Goal: Browse casually

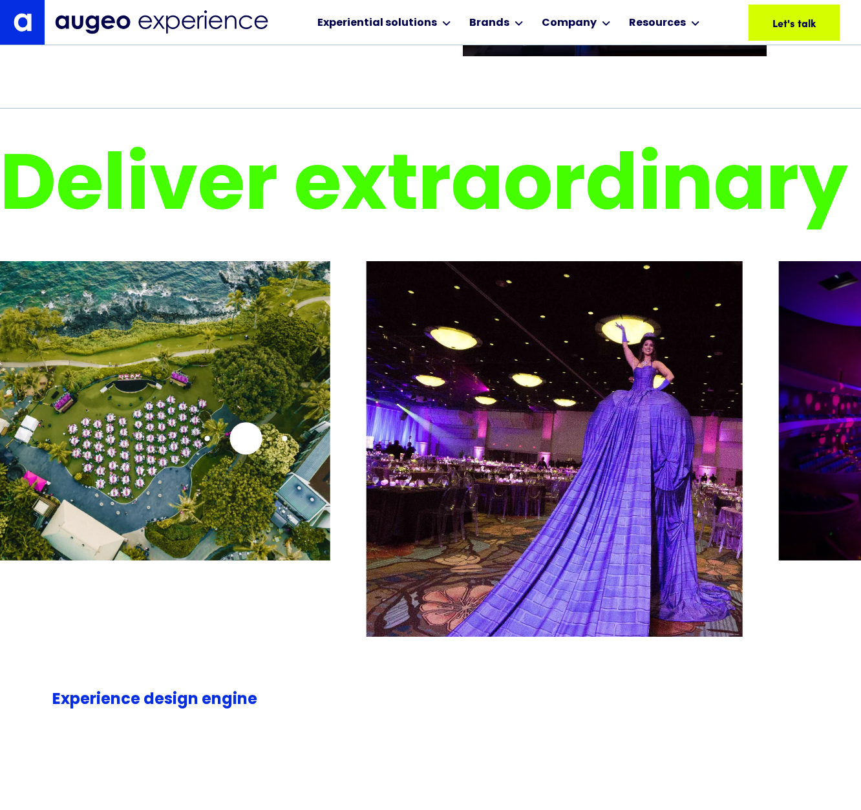
click at [234, 438] on img "2 / 26" at bounding box center [142, 410] width 376 height 299
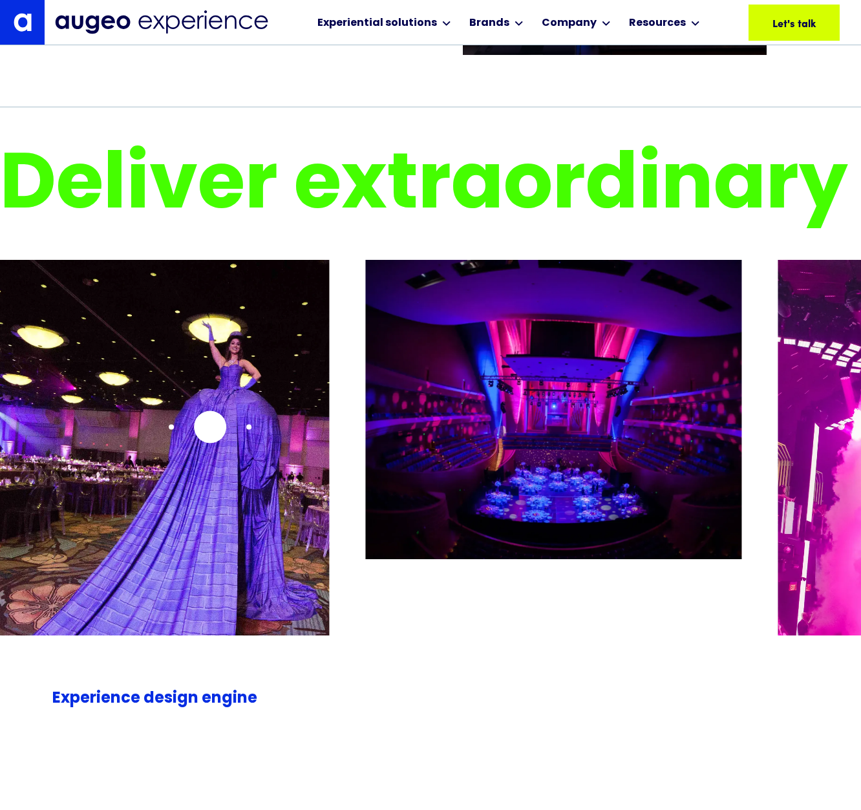
click at [199, 427] on img "3 / 26" at bounding box center [141, 491] width 376 height 462
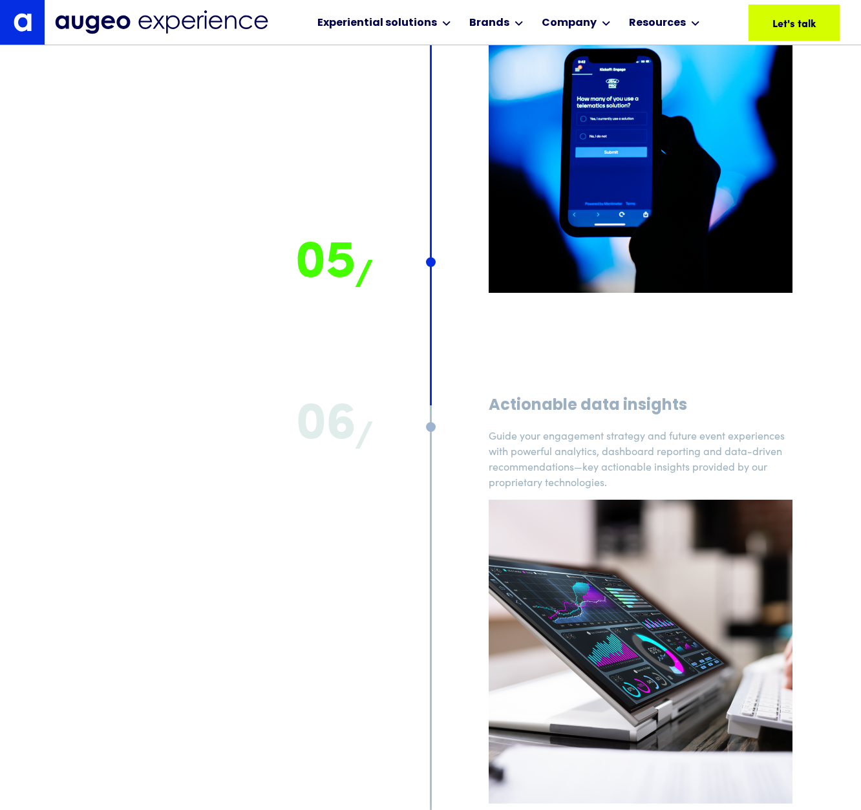
scroll to position [11374, 0]
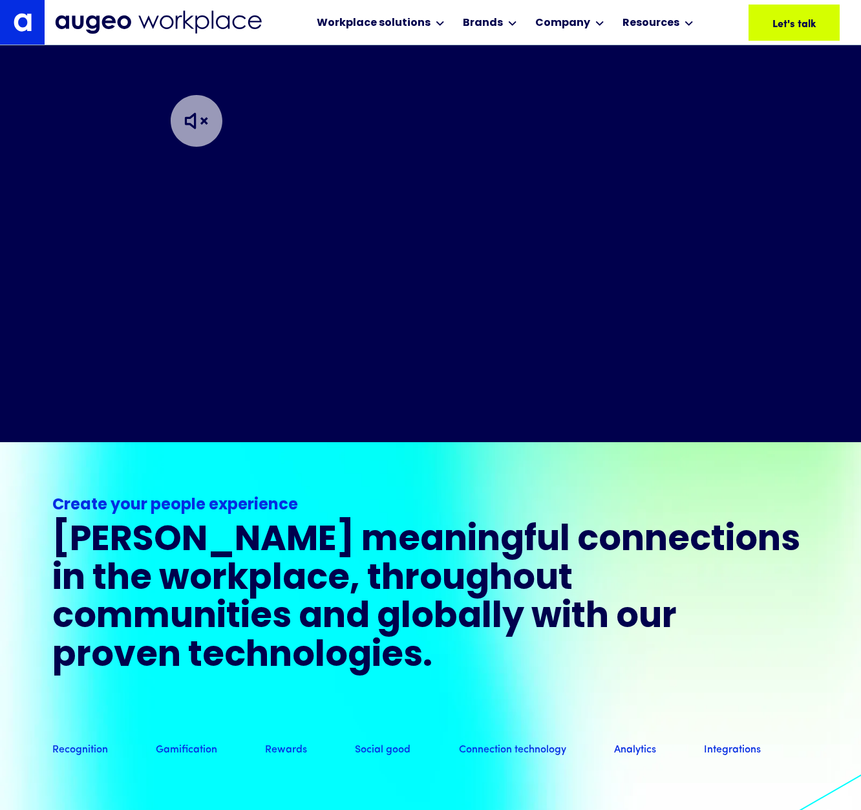
scroll to position [687, 0]
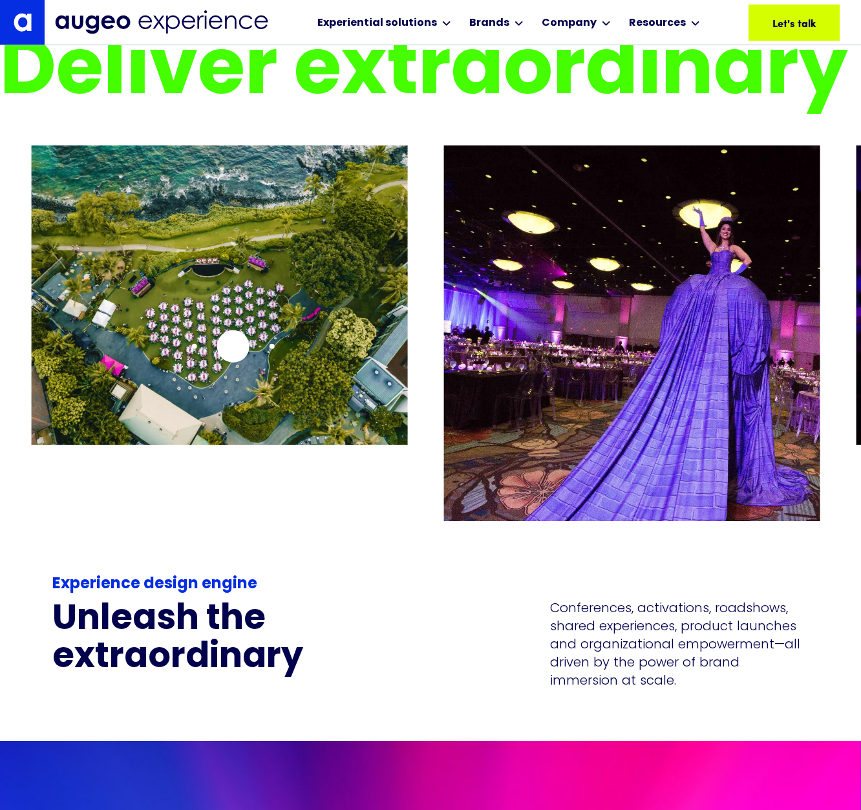
drag, startPoint x: 651, startPoint y: 185, endPoint x: 510, endPoint y: 369, distance: 231.5
click at [206, 348] on img "2 / 26" at bounding box center [220, 294] width 376 height 299
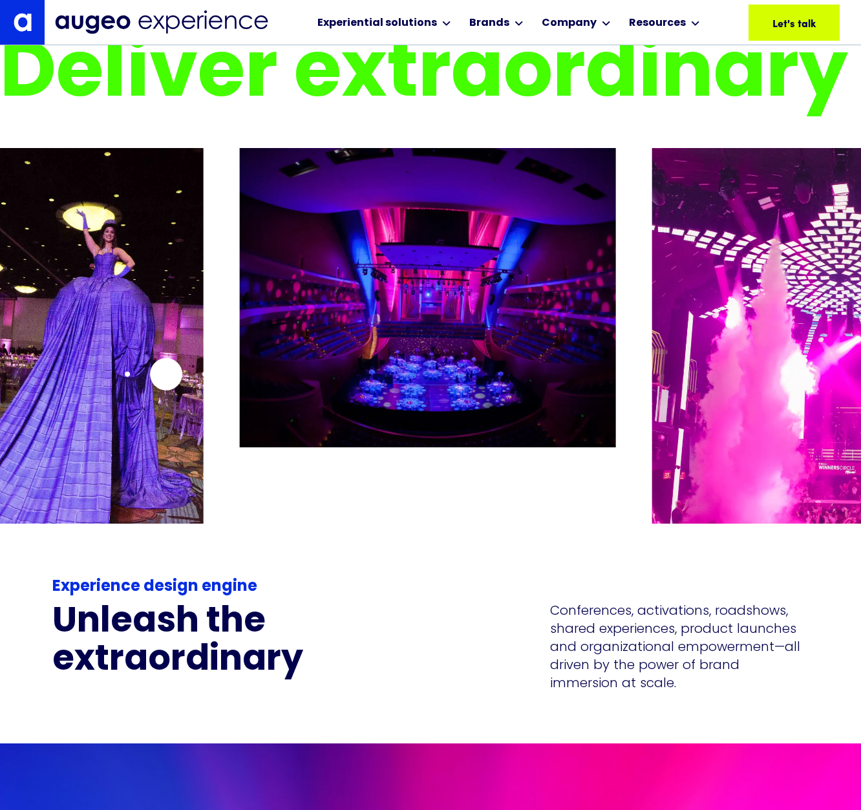
scroll to position [2942, 0]
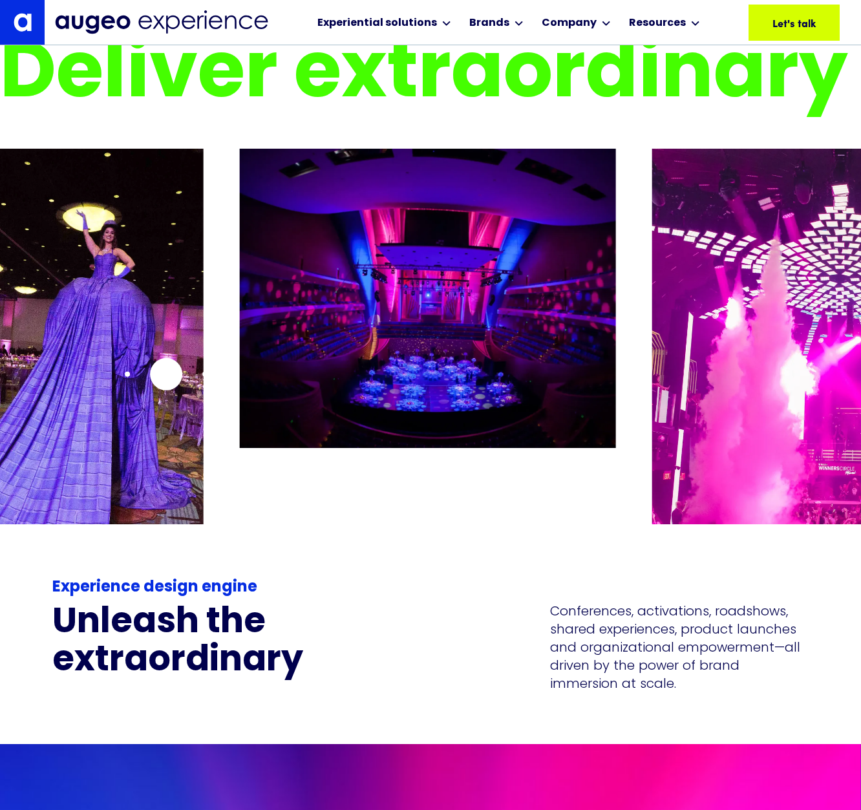
click at [166, 374] on img "3 / 26" at bounding box center [15, 380] width 376 height 462
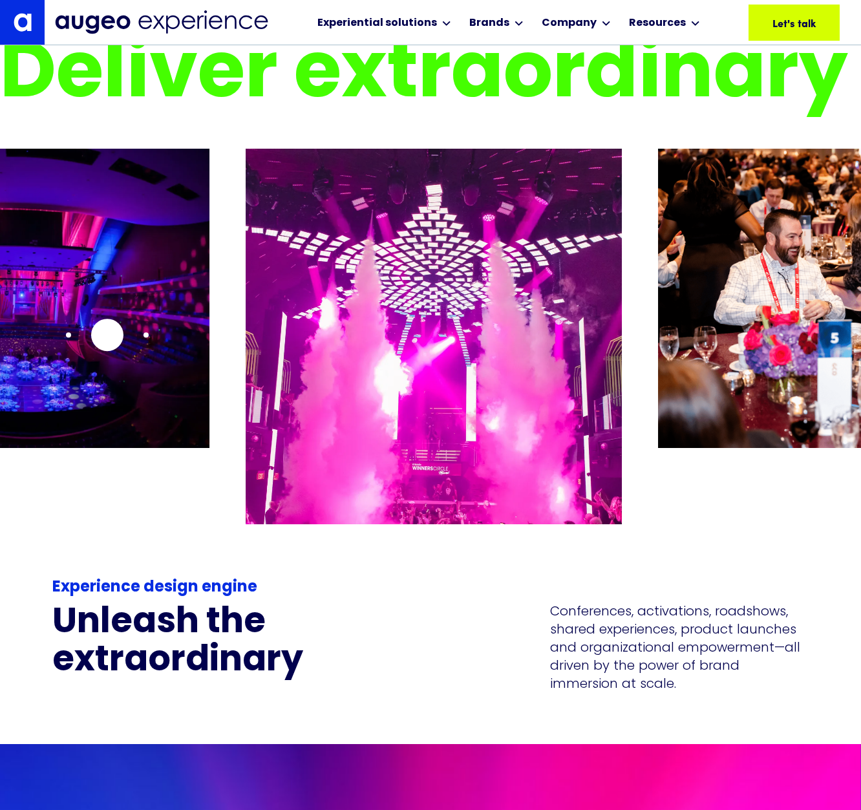
click at [5, 336] on img "4 / 26" at bounding box center [21, 298] width 376 height 299
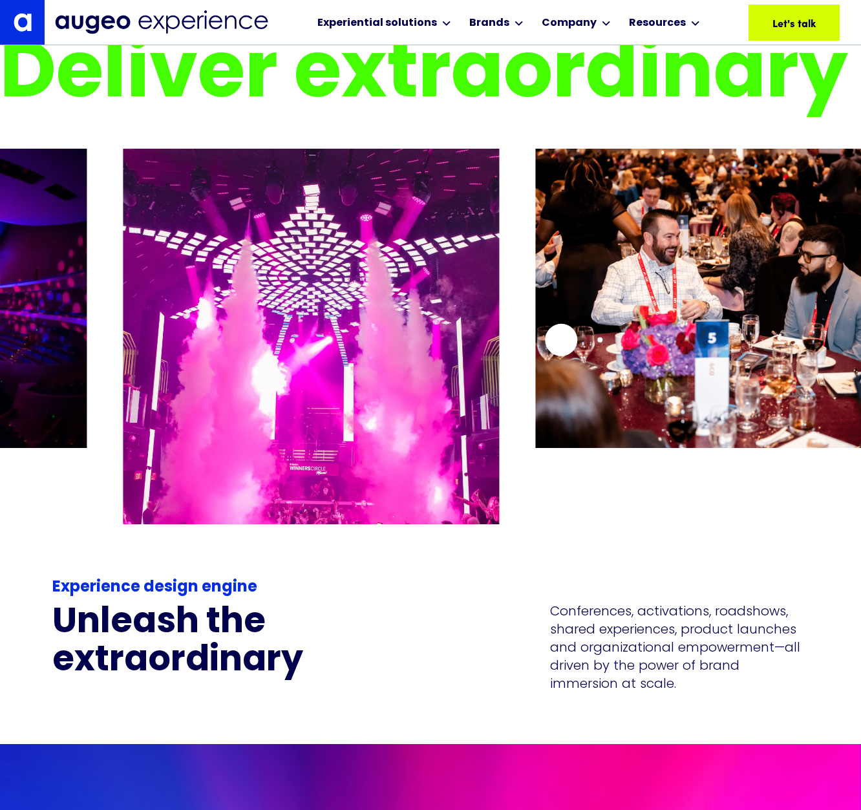
click at [535, 347] on img "6 / 26" at bounding box center [723, 298] width 376 height 299
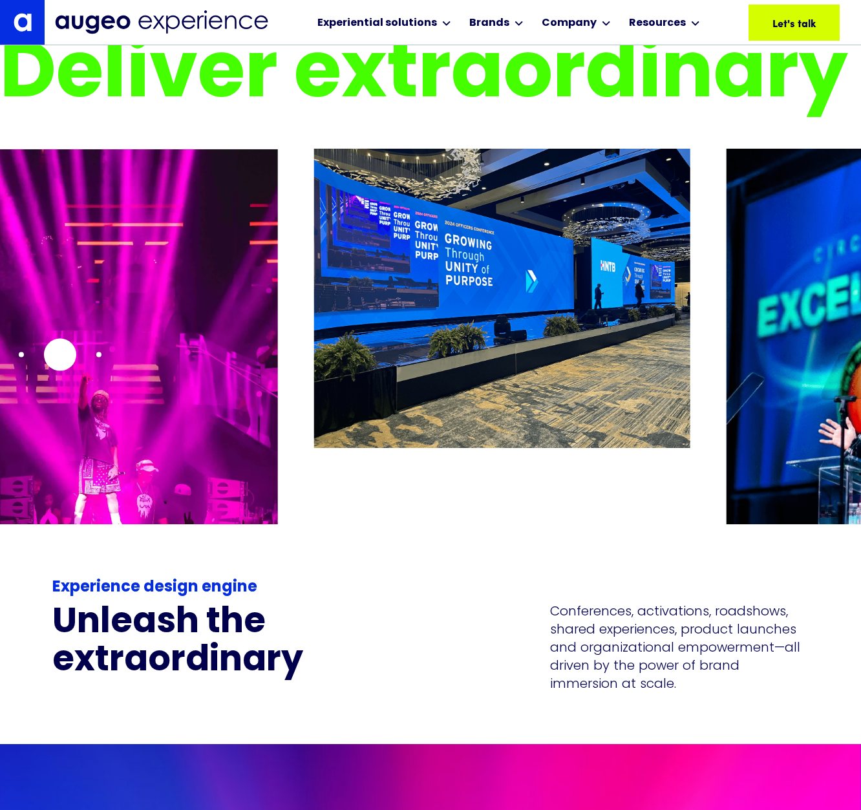
click at [58, 354] on img "7 / 26" at bounding box center [90, 380] width 376 height 462
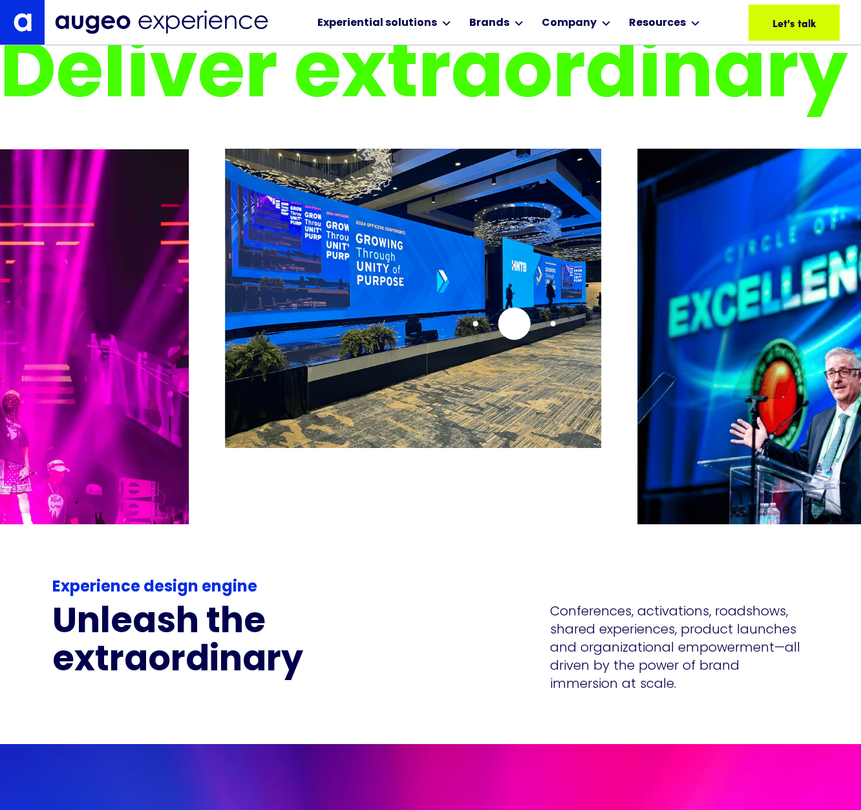
click at [225, 328] on img "8 / 26" at bounding box center [413, 298] width 376 height 299
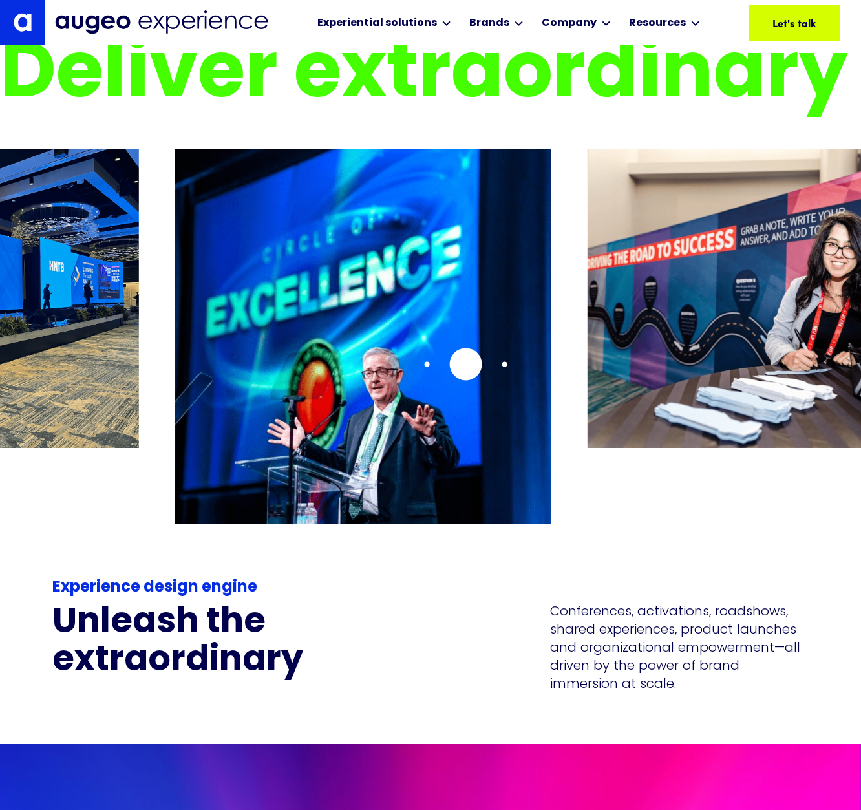
click at [175, 356] on img "9 / 26" at bounding box center [363, 380] width 376 height 462
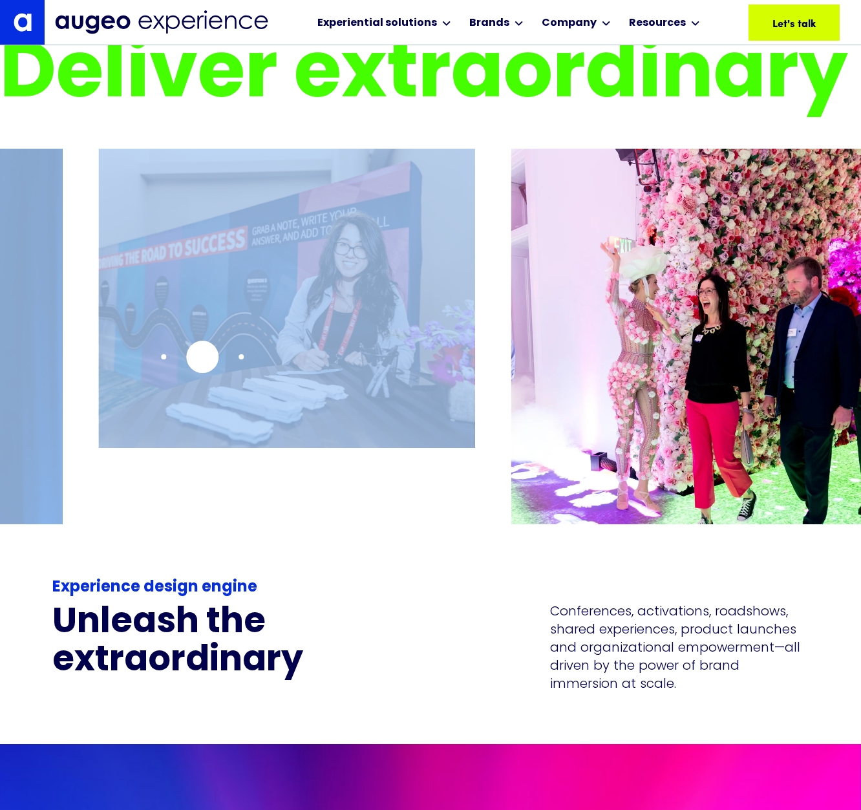
drag, startPoint x: 530, startPoint y: 355, endPoint x: 197, endPoint y: 357, distance: 332.4
click at [197, 357] on div at bounding box center [430, 321] width 861 height 345
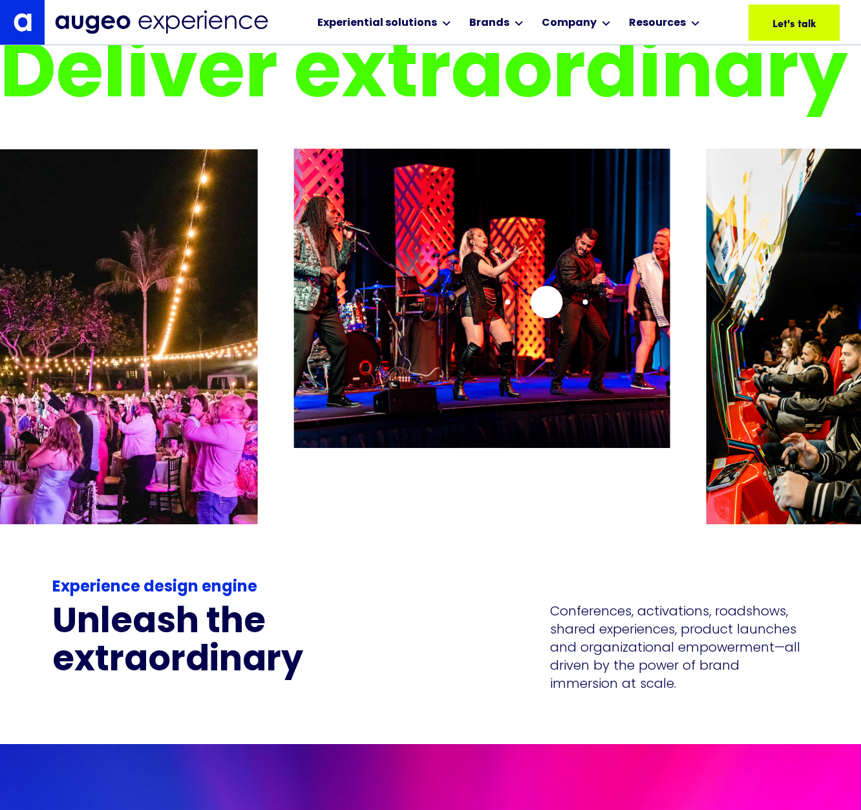
click at [294, 284] on img "14 / 26" at bounding box center [482, 298] width 376 height 299
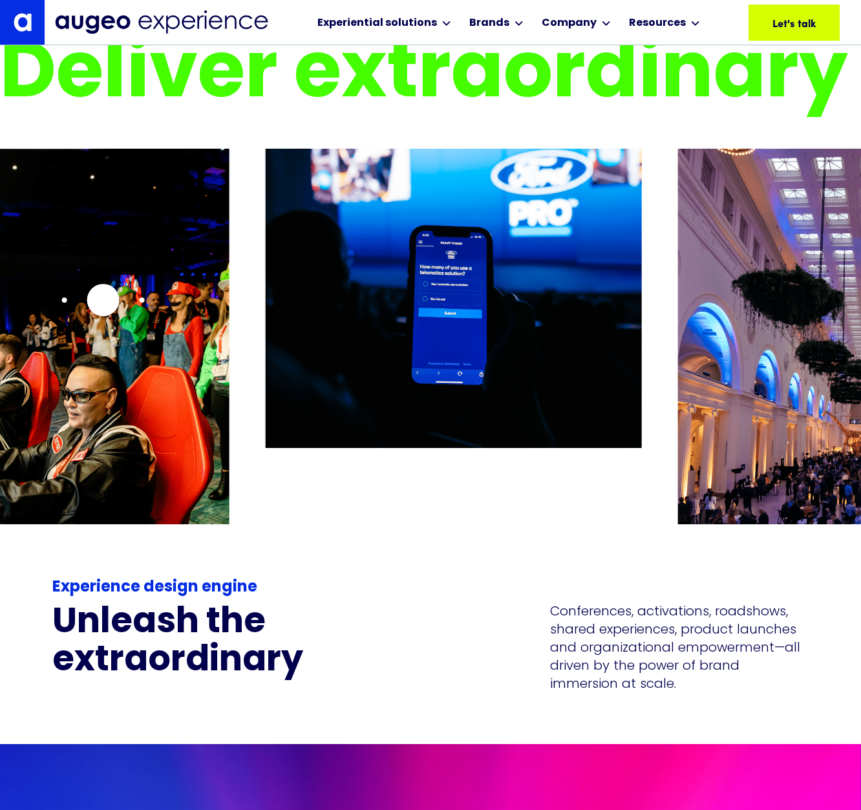
click at [103, 300] on img "15 / 26" at bounding box center [41, 380] width 376 height 462
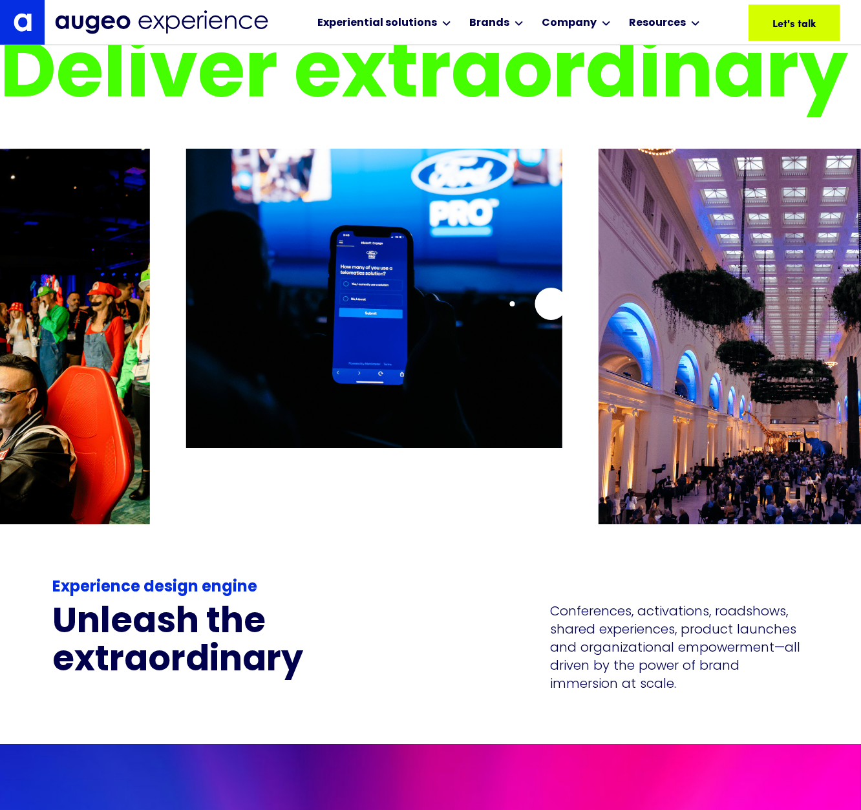
click at [186, 299] on img "16 / 26" at bounding box center [374, 298] width 376 height 299
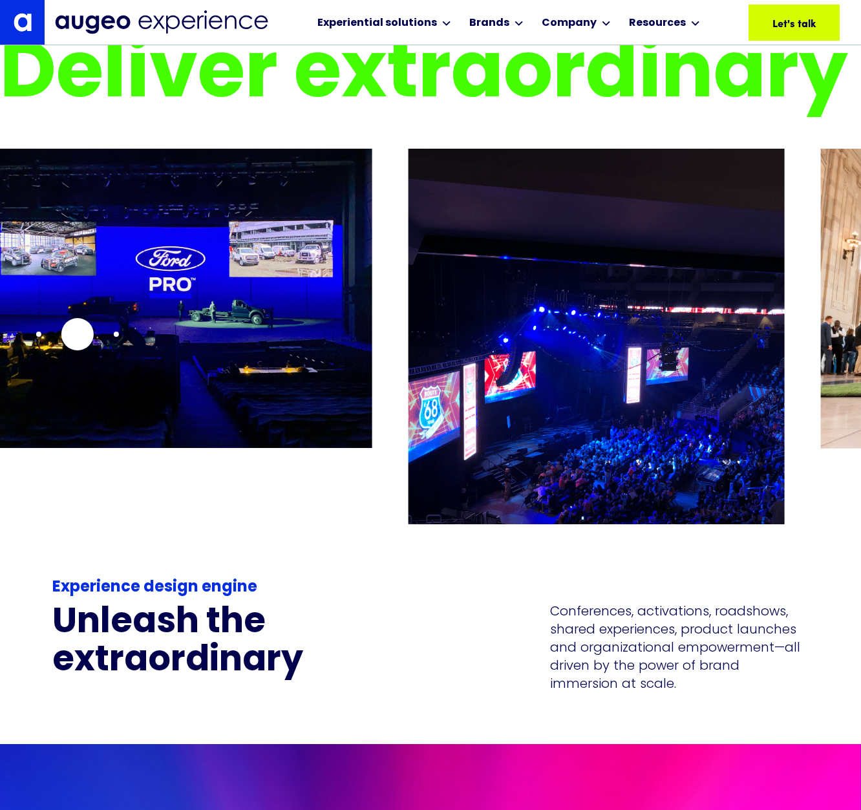
click at [77, 334] on img "18 / 26" at bounding box center [184, 298] width 376 height 299
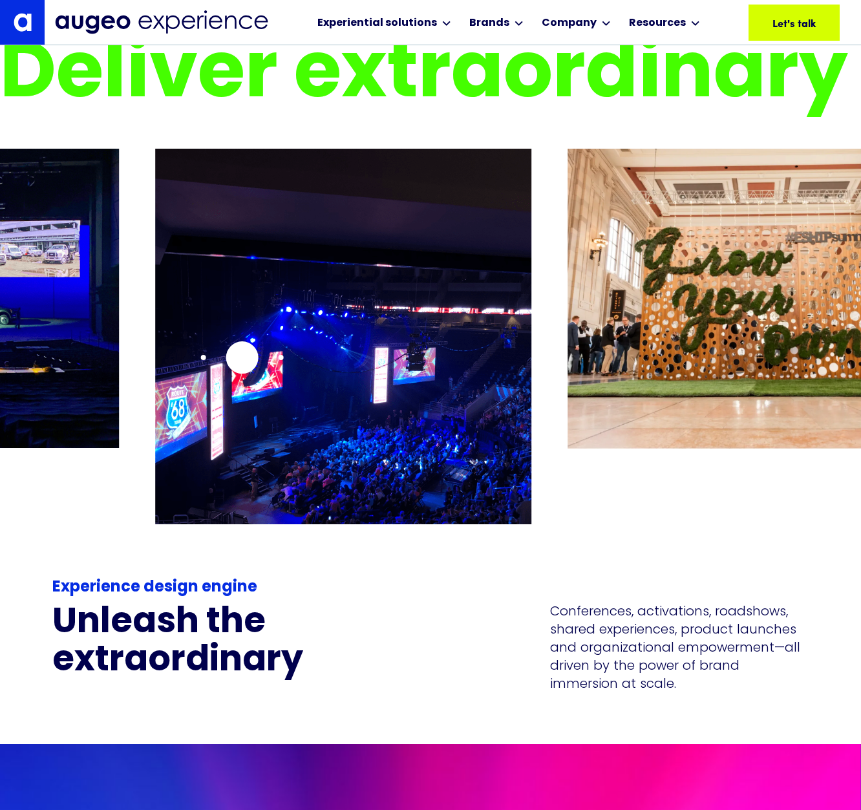
click at [155, 360] on img "19 / 26" at bounding box center [343, 380] width 376 height 462
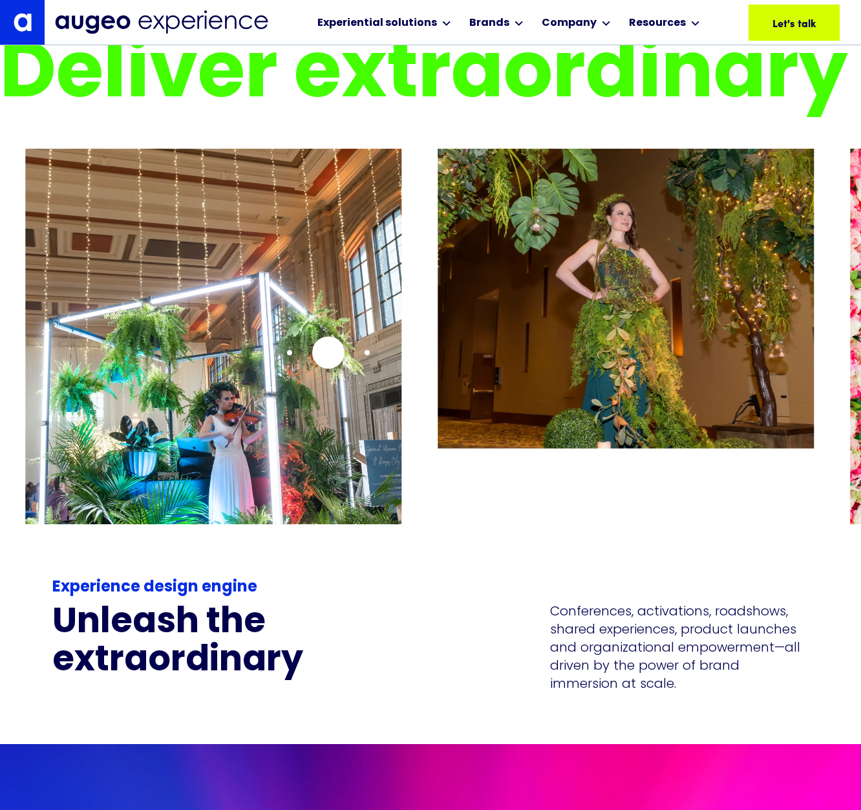
click at [100, 347] on img "21 / 26" at bounding box center [213, 380] width 376 height 462
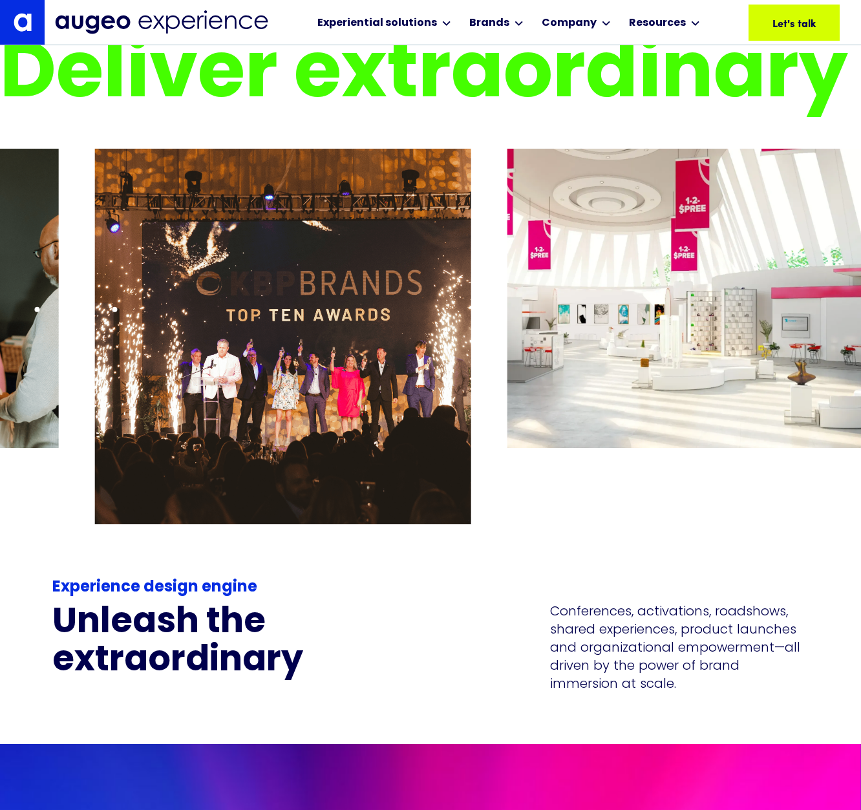
click at [76, 309] on div at bounding box center [430, 321] width 861 height 345
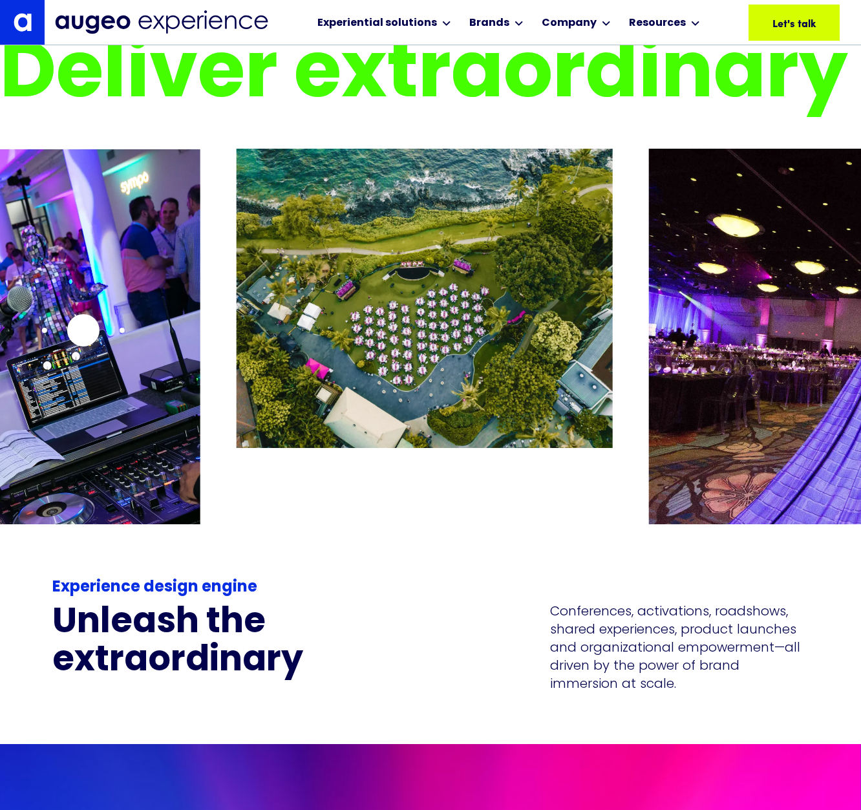
click at [83, 330] on img "1 / 26" at bounding box center [12, 380] width 376 height 462
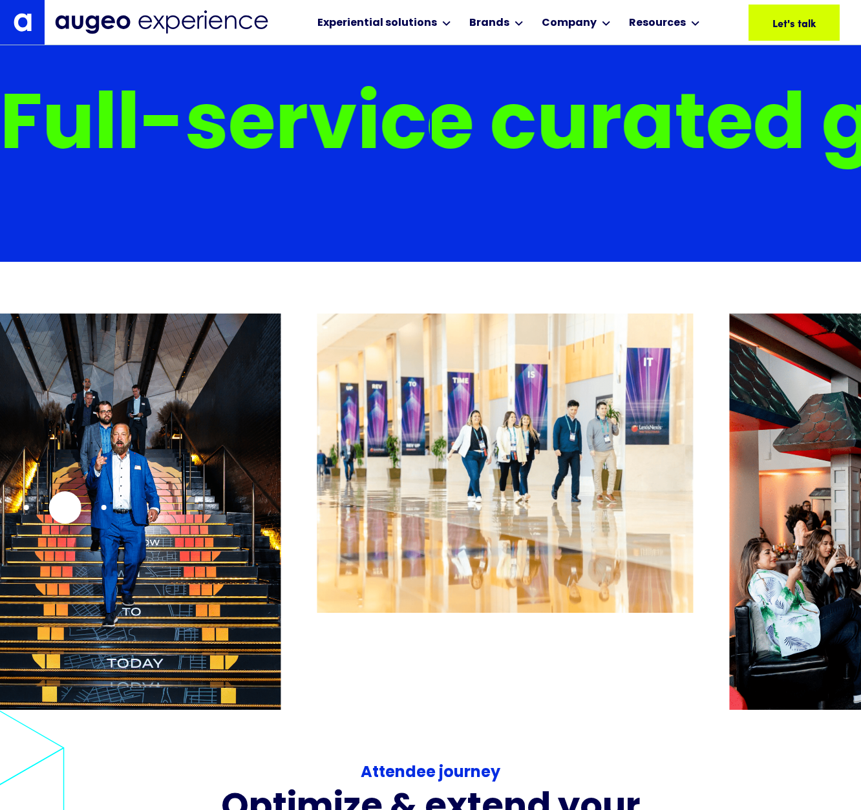
click at [67, 507] on img "2 / 26" at bounding box center [92, 545] width 376 height 462
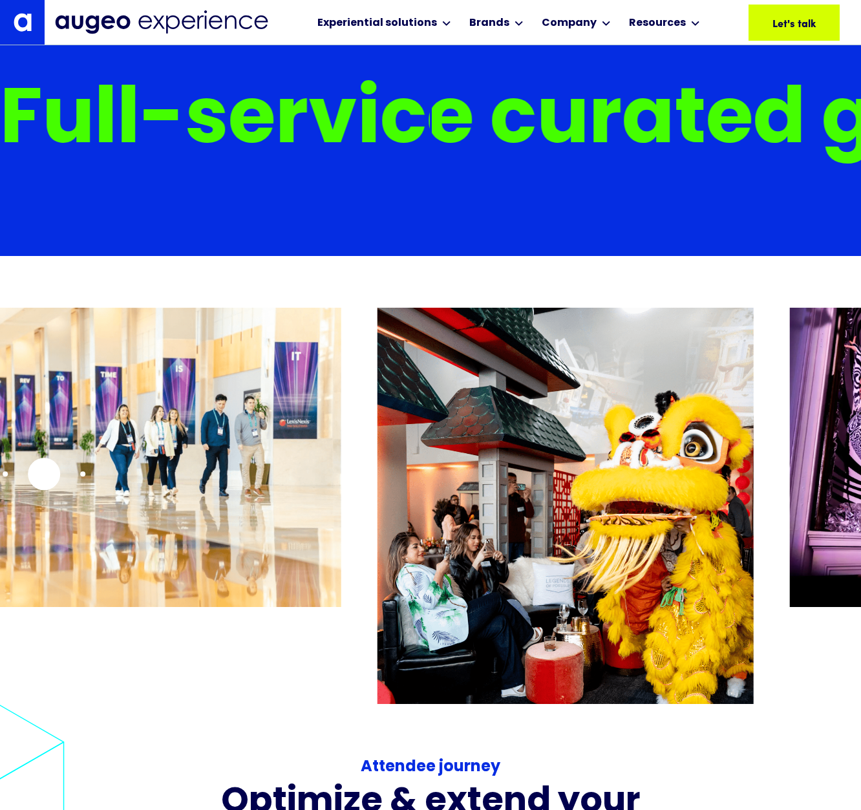
click at [23, 475] on img "3 / 26" at bounding box center [153, 457] width 376 height 299
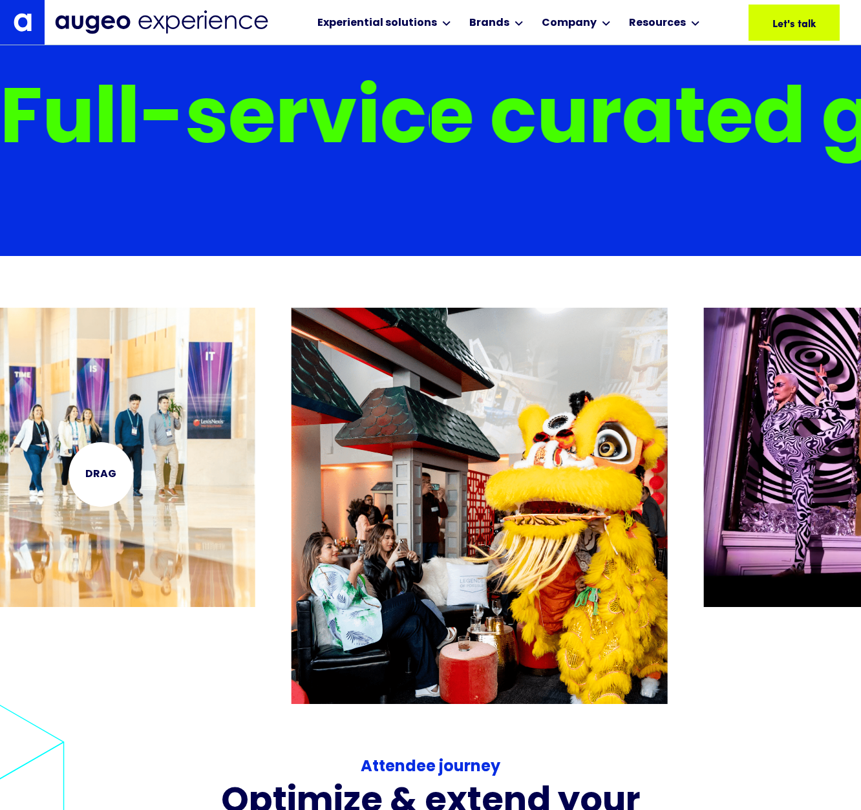
scroll to position [8239, 0]
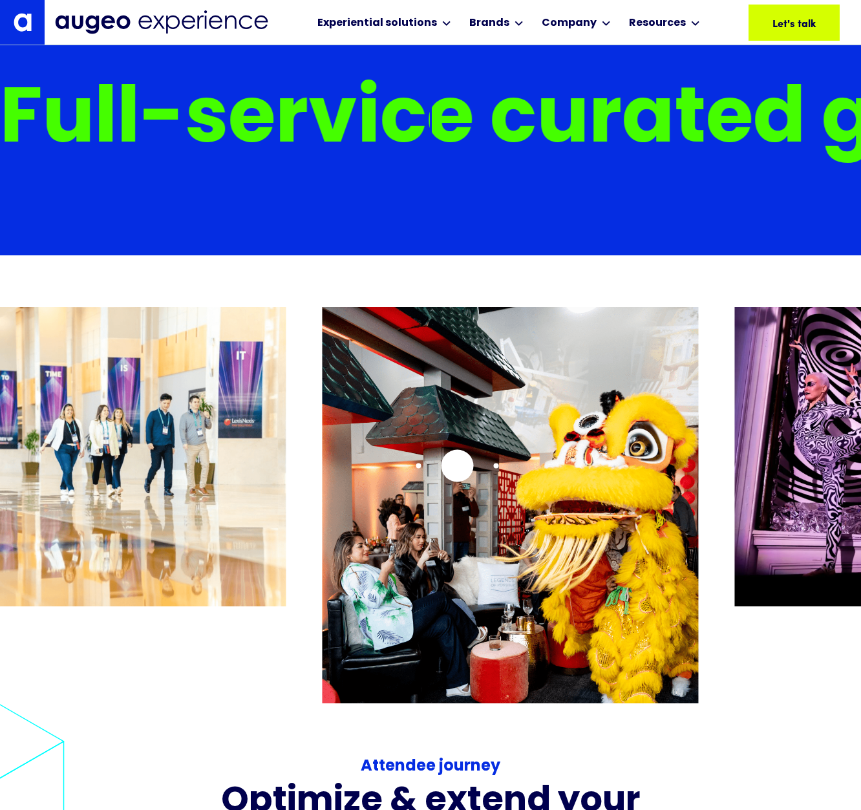
click at [322, 473] on img "4 / 26" at bounding box center [510, 538] width 376 height 462
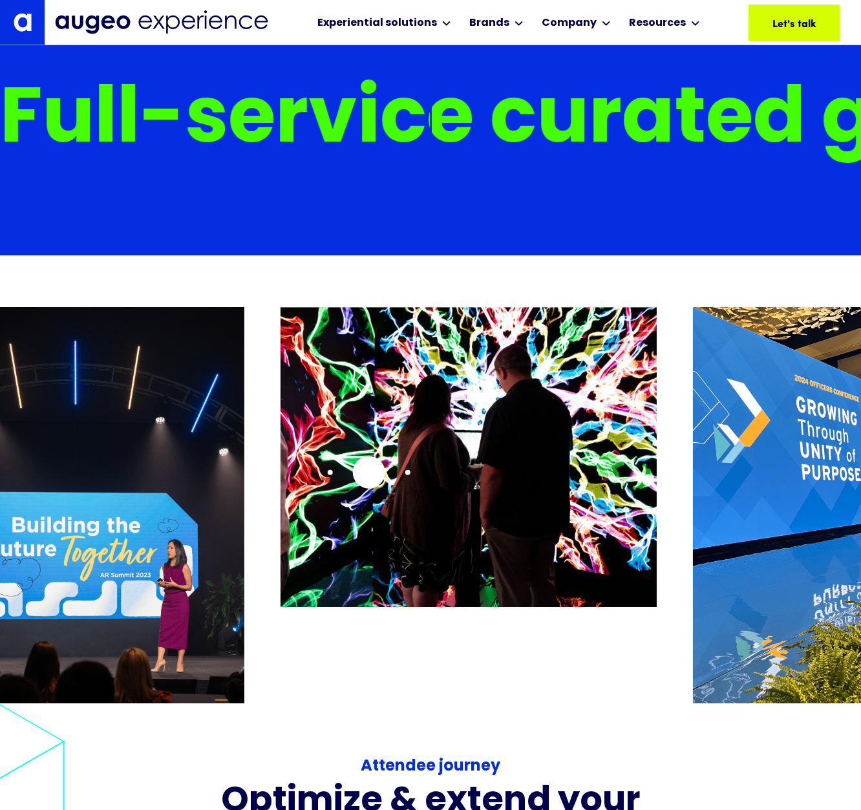
click at [281, 466] on img "7 / 26" at bounding box center [469, 456] width 376 height 299
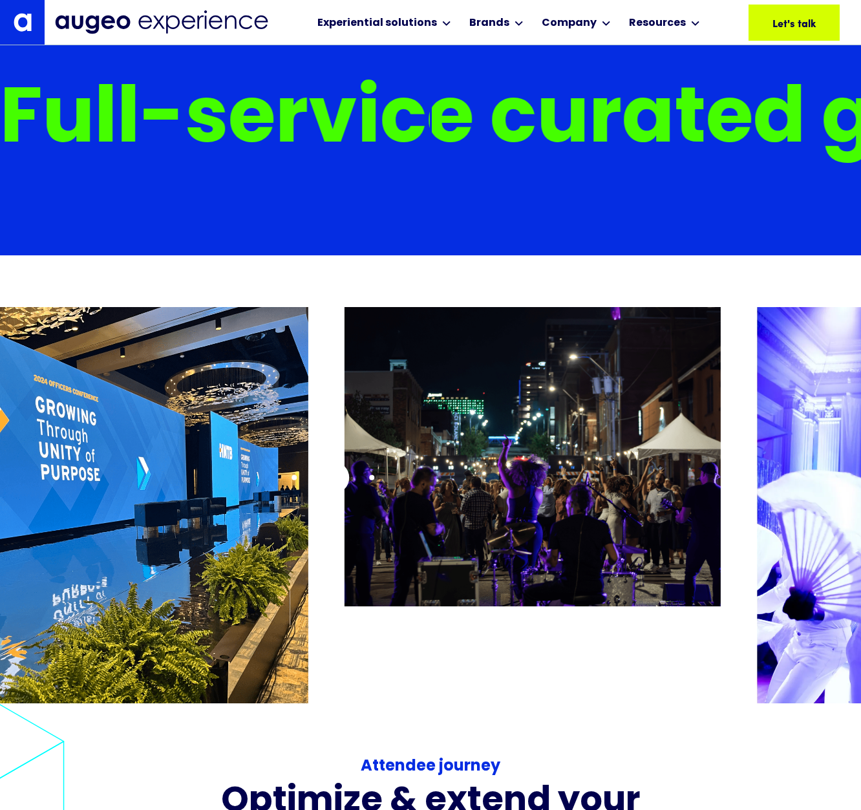
click at [211, 475] on div at bounding box center [430, 479] width 861 height 345
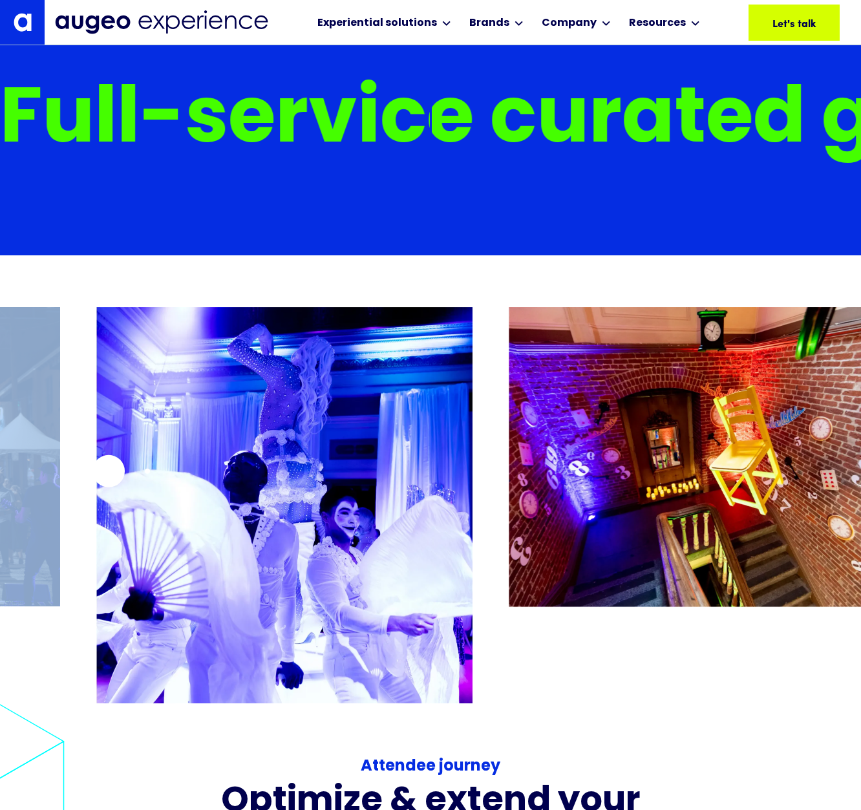
drag, startPoint x: 109, startPoint y: 471, endPoint x: 35, endPoint y: 468, distance: 73.8
click at [27, 468] on div at bounding box center [430, 479] width 861 height 345
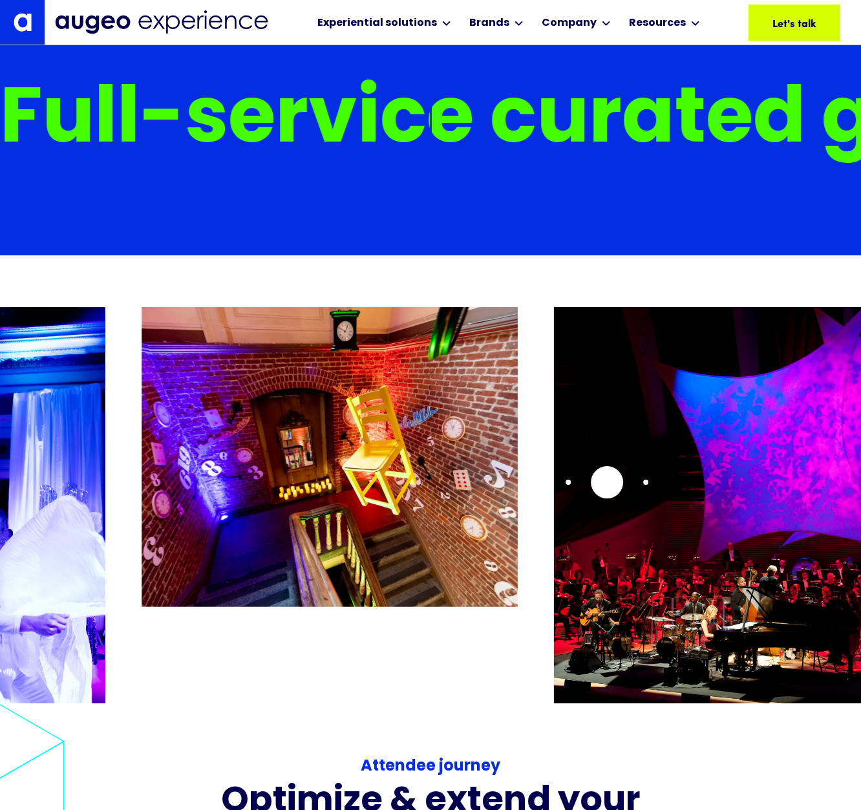
click at [608, 482] on img "12 / 26" at bounding box center [742, 538] width 376 height 462
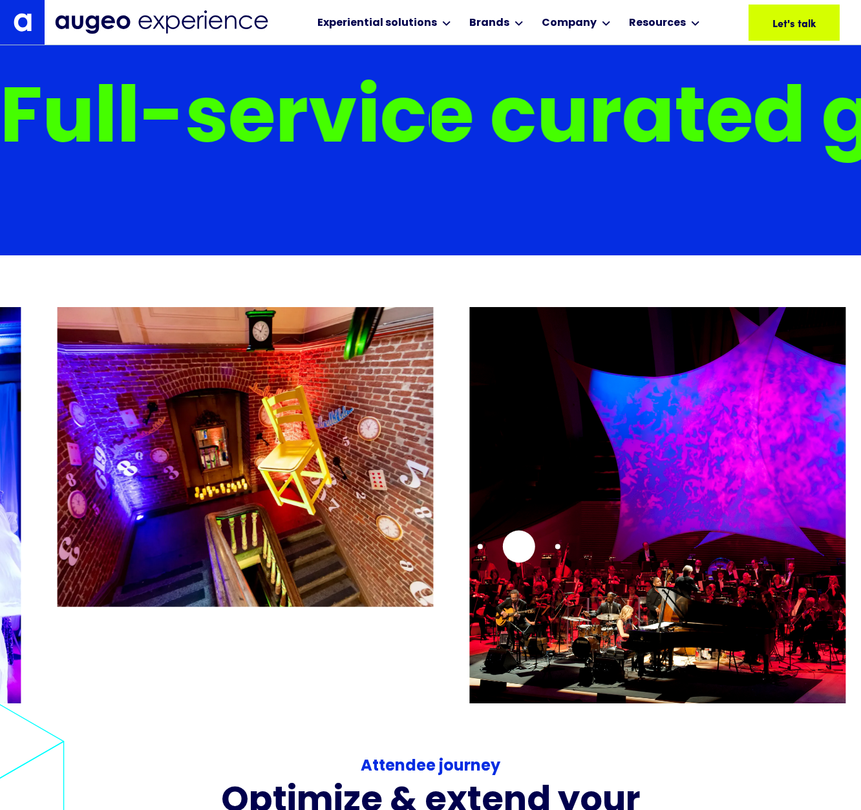
click at [469, 524] on img "12 / 26" at bounding box center [657, 538] width 376 height 462
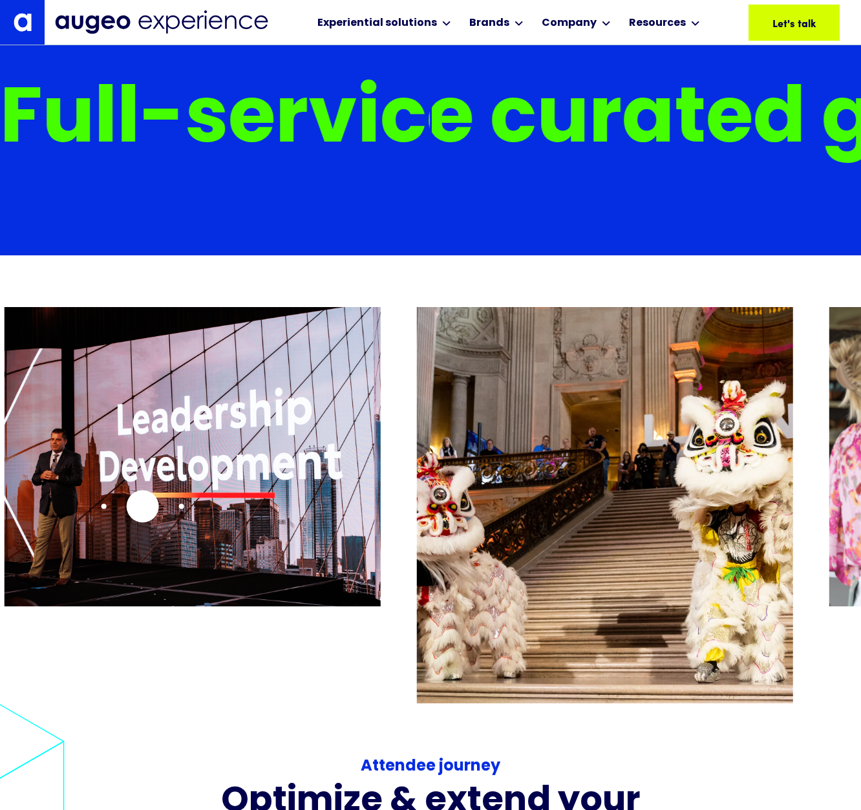
click at [94, 502] on img "13 / 26" at bounding box center [193, 456] width 376 height 299
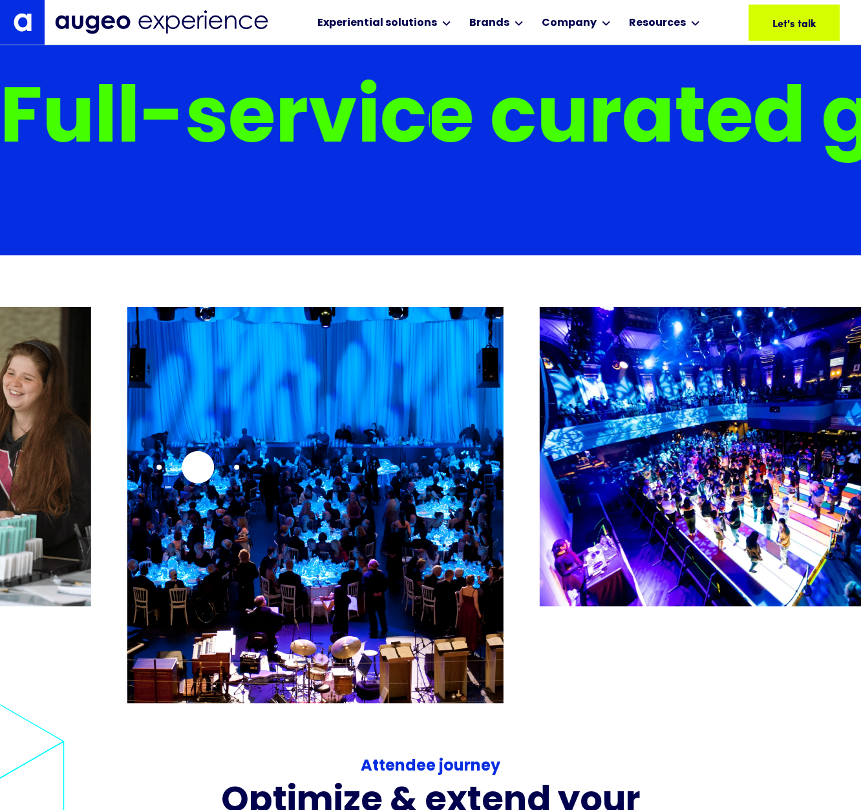
click at [196, 467] on img "16 / 26" at bounding box center [315, 538] width 376 height 462
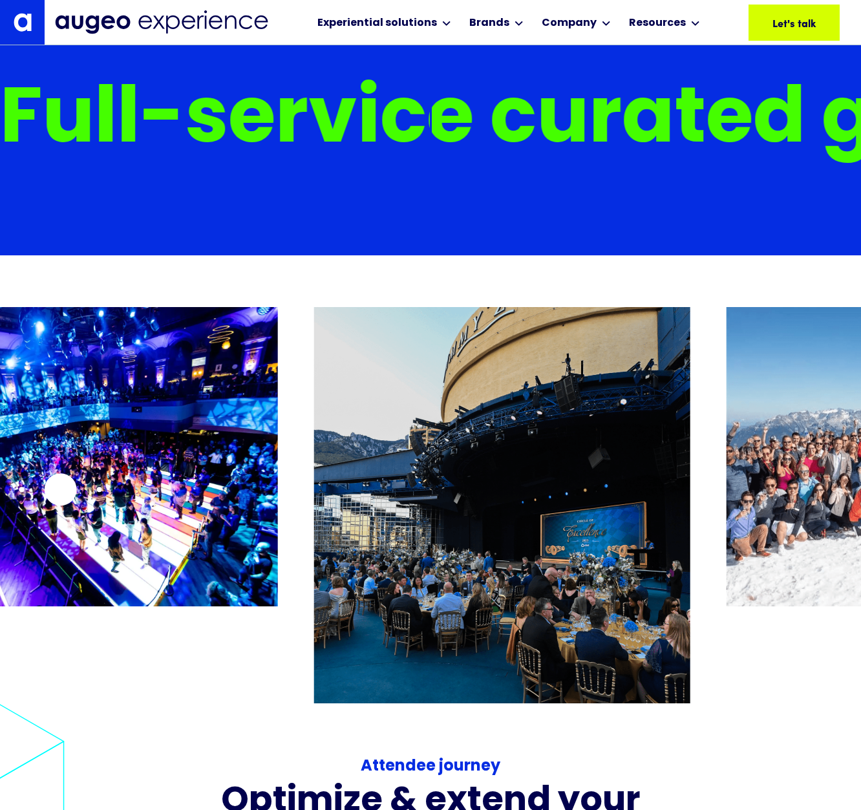
click at [60, 490] on img "17 / 26" at bounding box center [90, 456] width 376 height 299
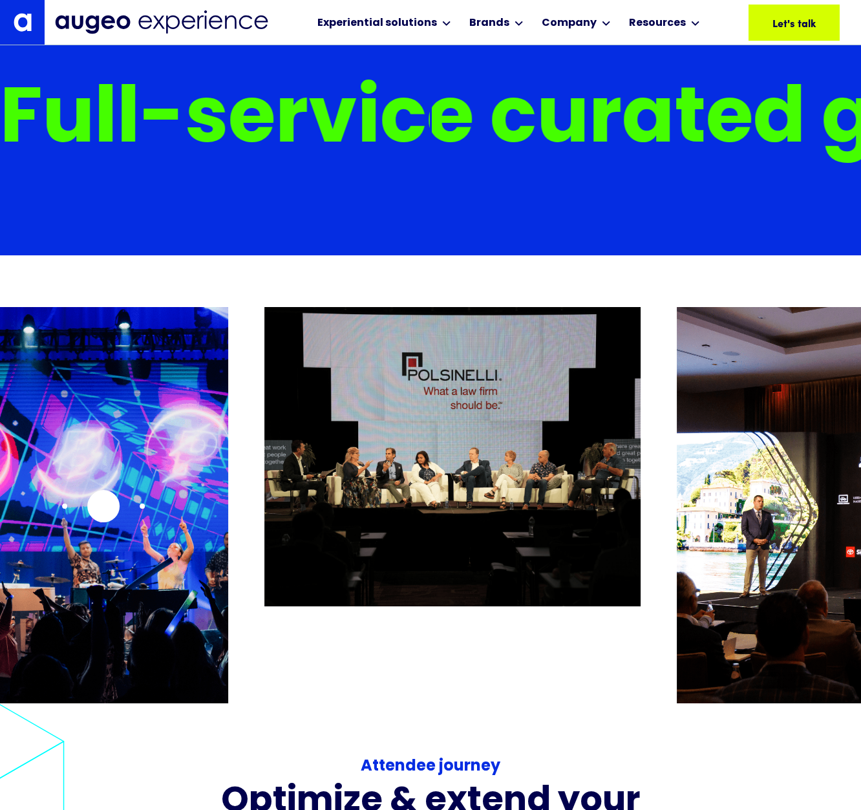
click at [100, 506] on img "20 / 26" at bounding box center [40, 538] width 376 height 462
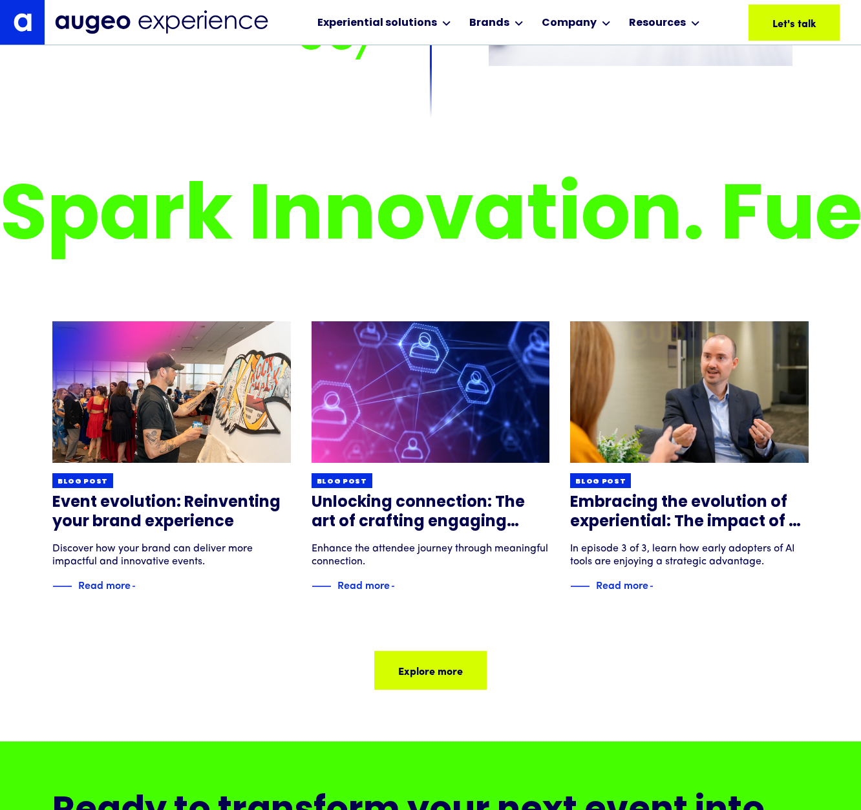
scroll to position [12110, 0]
